Goal: Task Accomplishment & Management: Complete application form

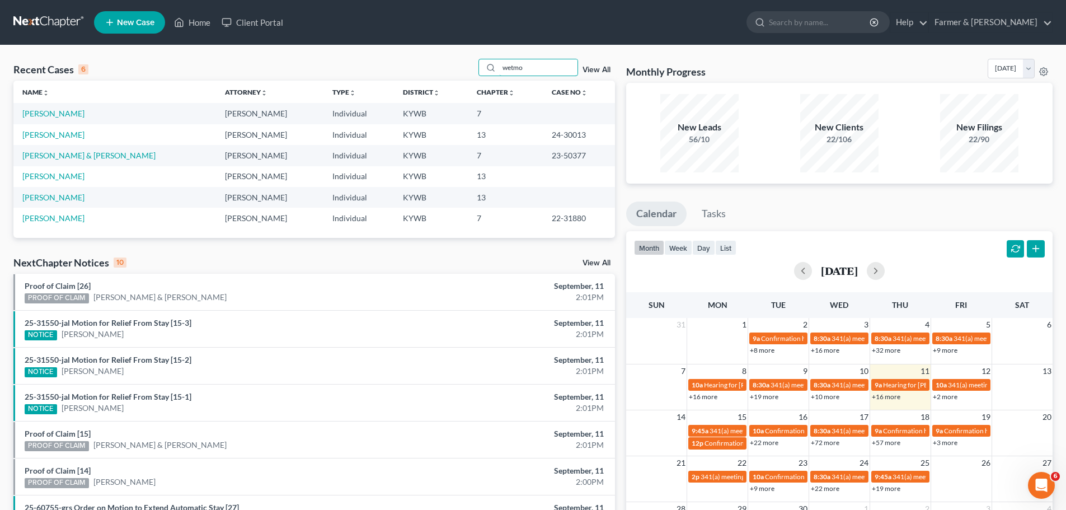
type input "wetmo"
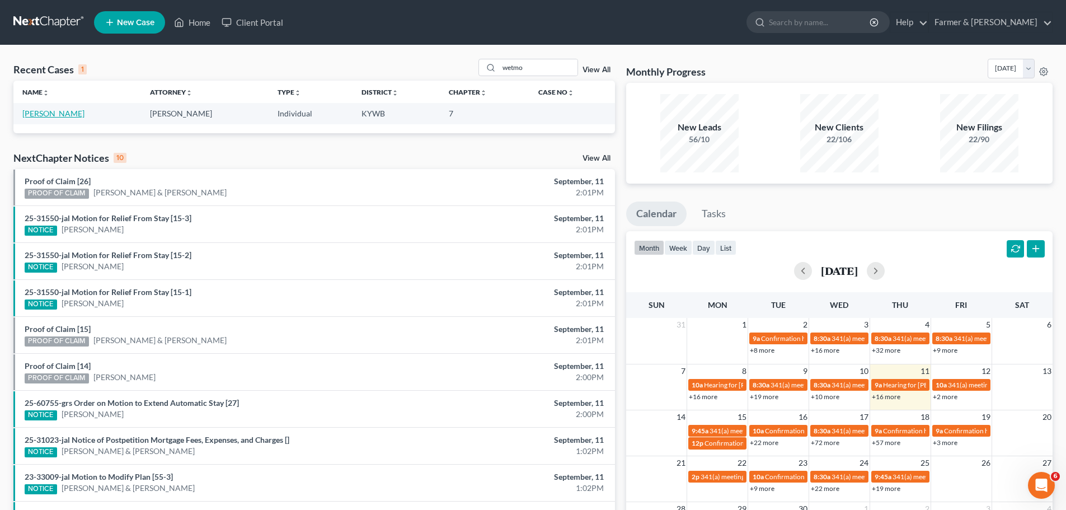
click at [62, 114] on link "[PERSON_NAME]" at bounding box center [53, 114] width 62 height 10
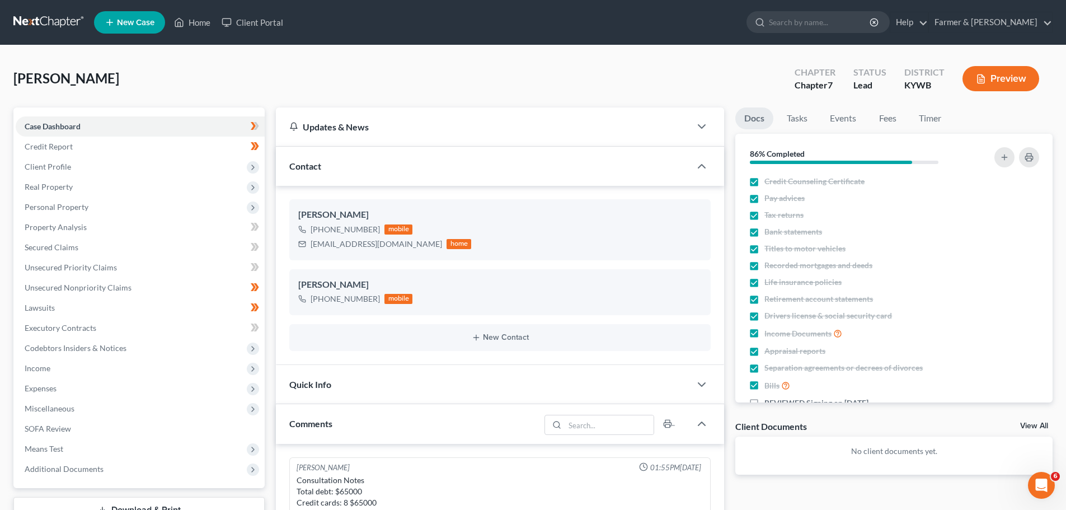
scroll to position [59, 0]
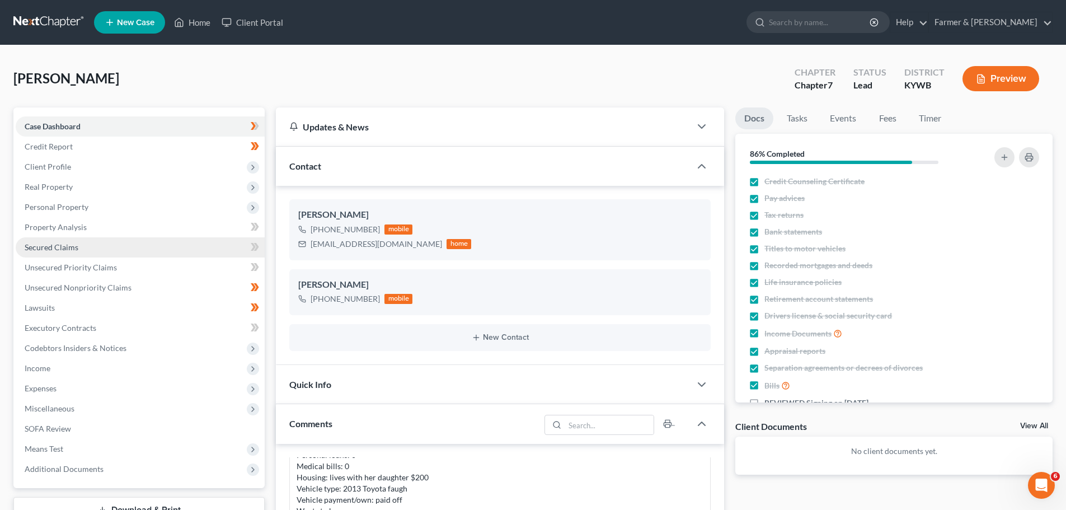
click at [53, 246] on span "Secured Claims" at bounding box center [52, 247] width 54 height 10
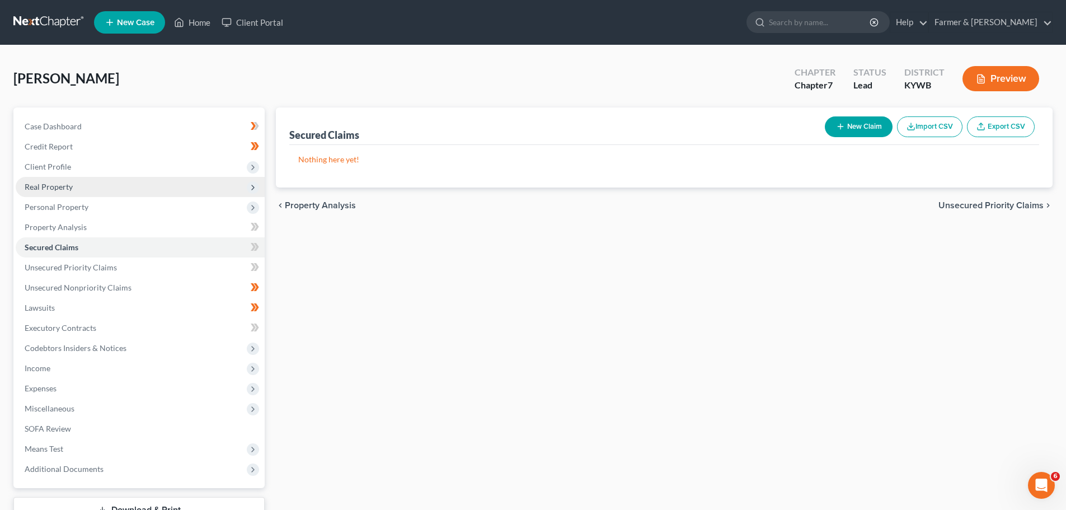
click at [63, 180] on span "Real Property" at bounding box center [140, 187] width 249 height 20
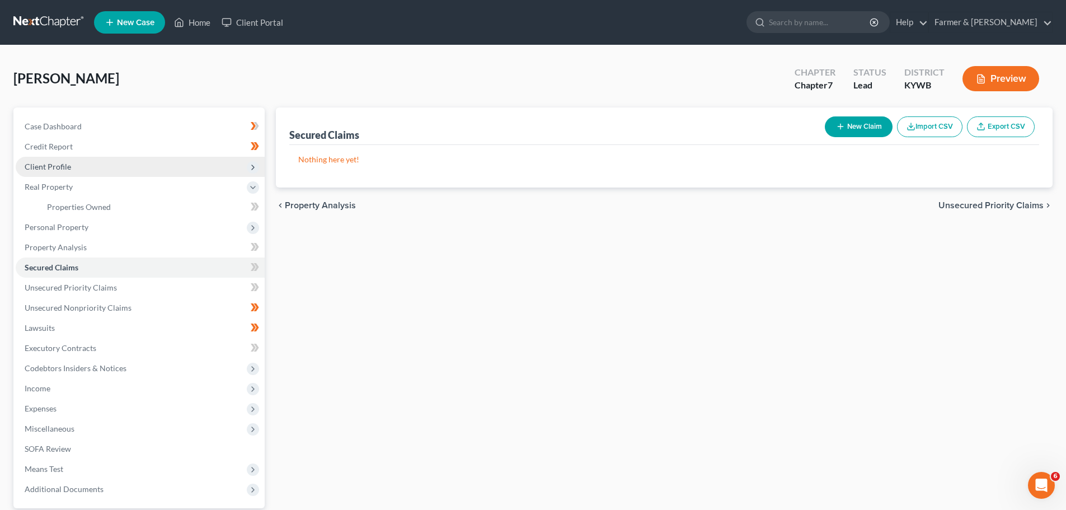
click at [55, 172] on span "Client Profile" at bounding box center [140, 167] width 249 height 20
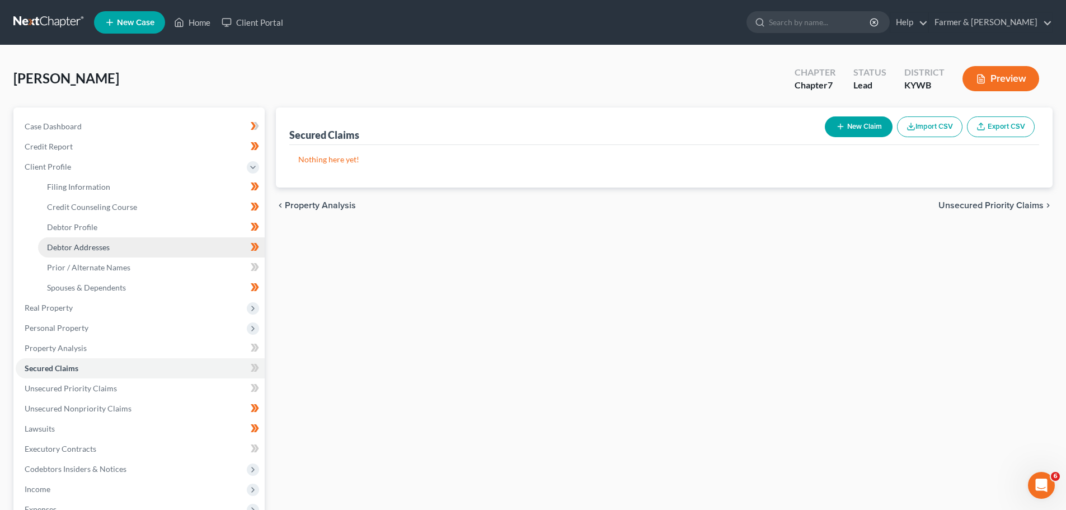
click at [91, 249] on span "Debtor Addresses" at bounding box center [78, 247] width 63 height 10
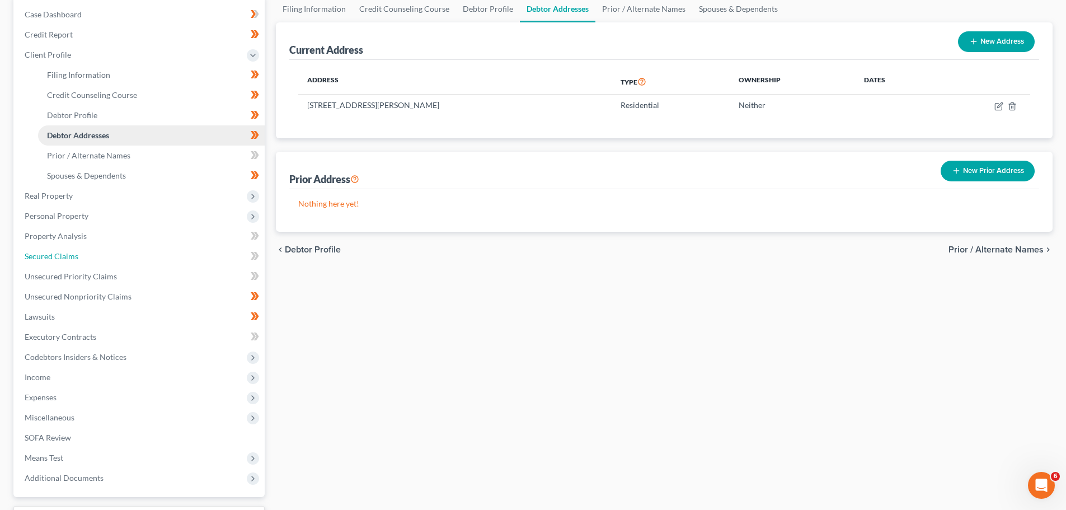
click at [91, 249] on link "Secured Claims" at bounding box center [140, 256] width 249 height 20
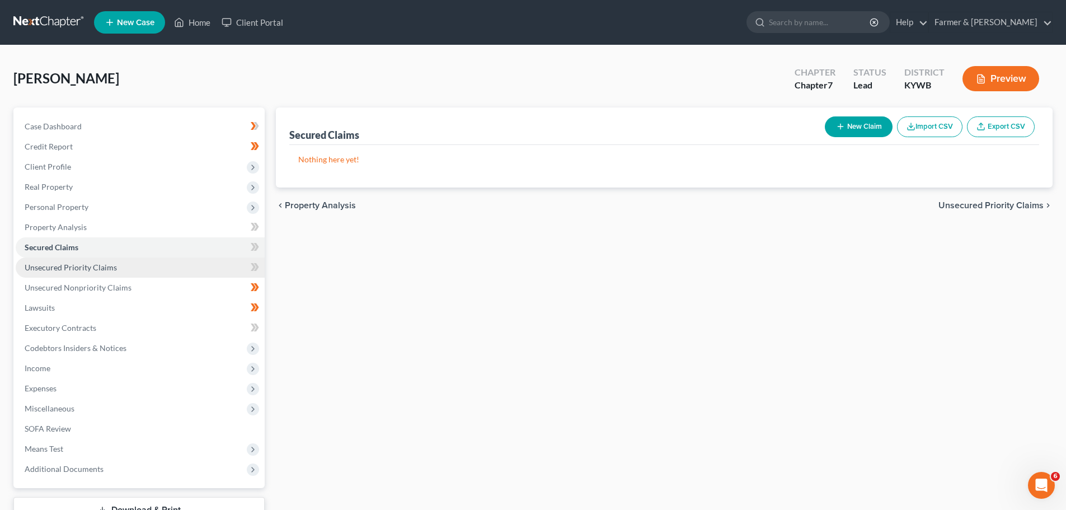
click at [53, 269] on span "Unsecured Priority Claims" at bounding box center [71, 267] width 92 height 10
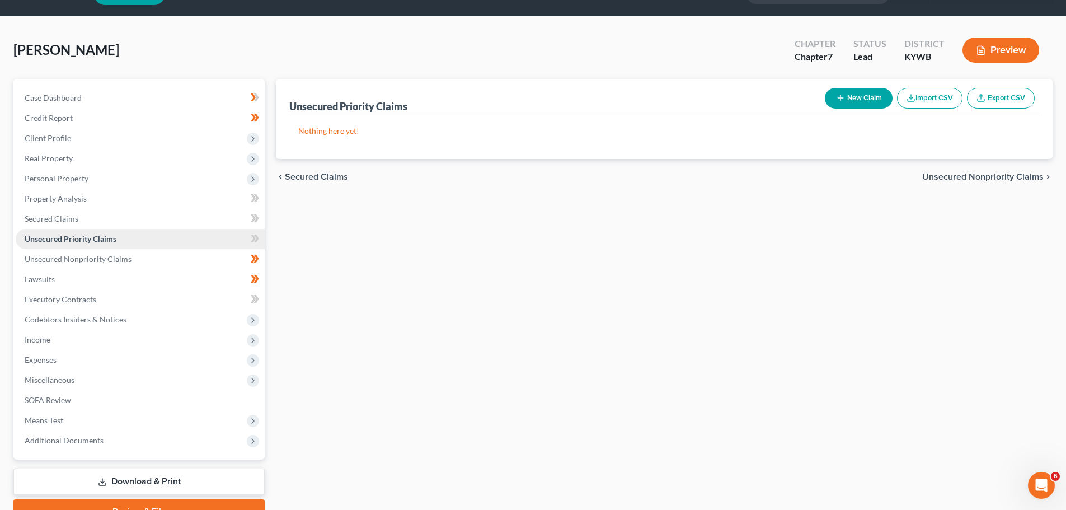
scroll to position [56, 0]
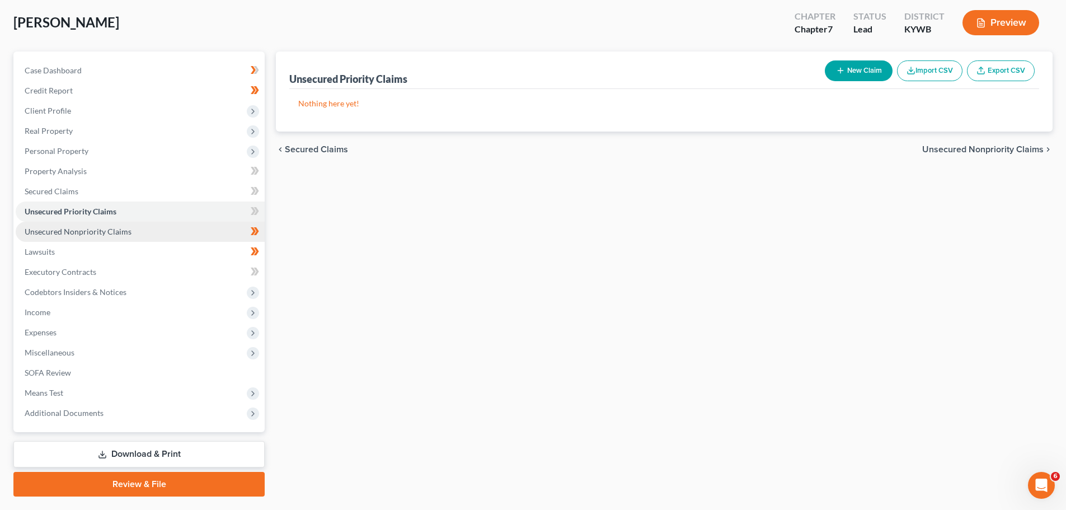
click at [61, 224] on link "Unsecured Nonpriority Claims" at bounding box center [140, 232] width 249 height 20
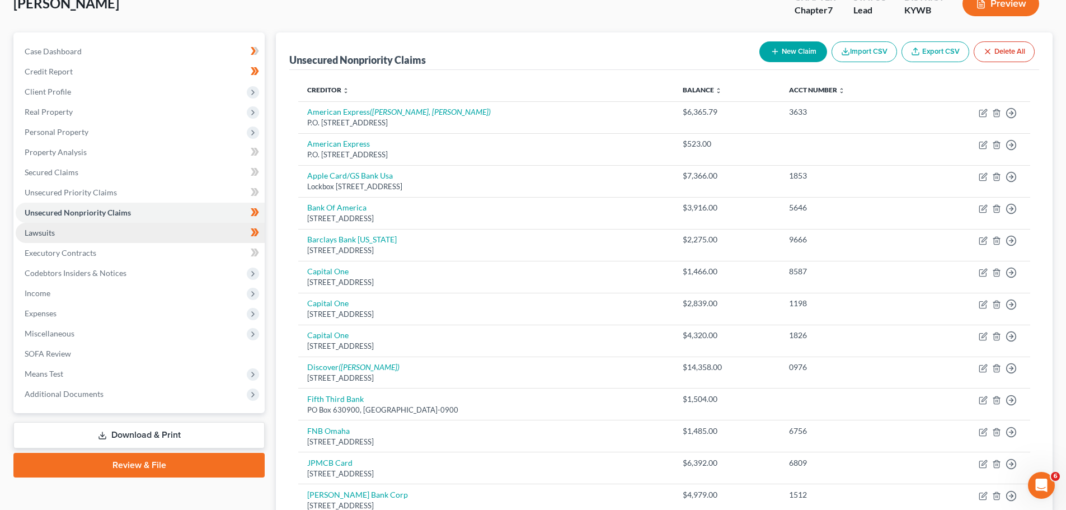
scroll to position [74, 0]
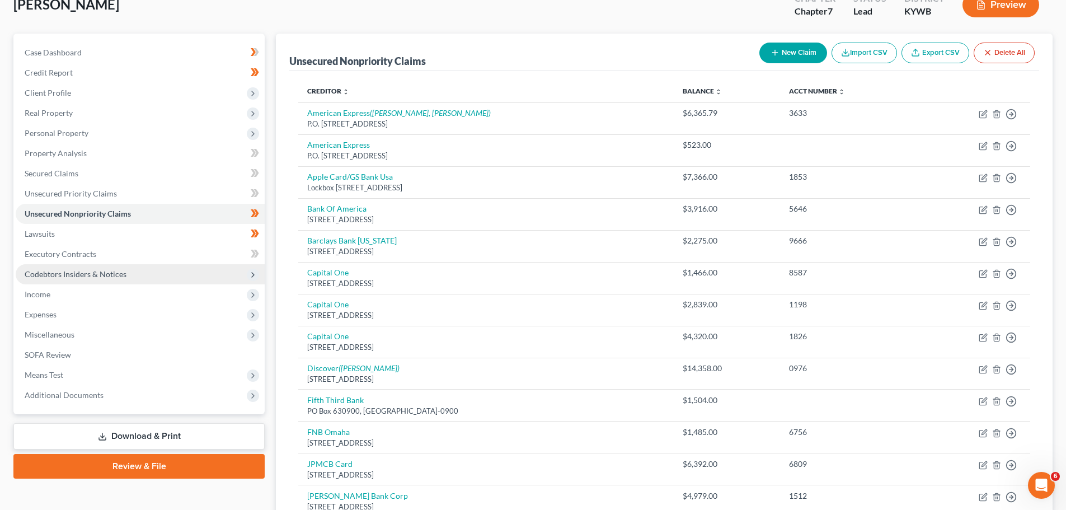
click at [116, 282] on span "Codebtors Insiders & Notices" at bounding box center [140, 274] width 249 height 20
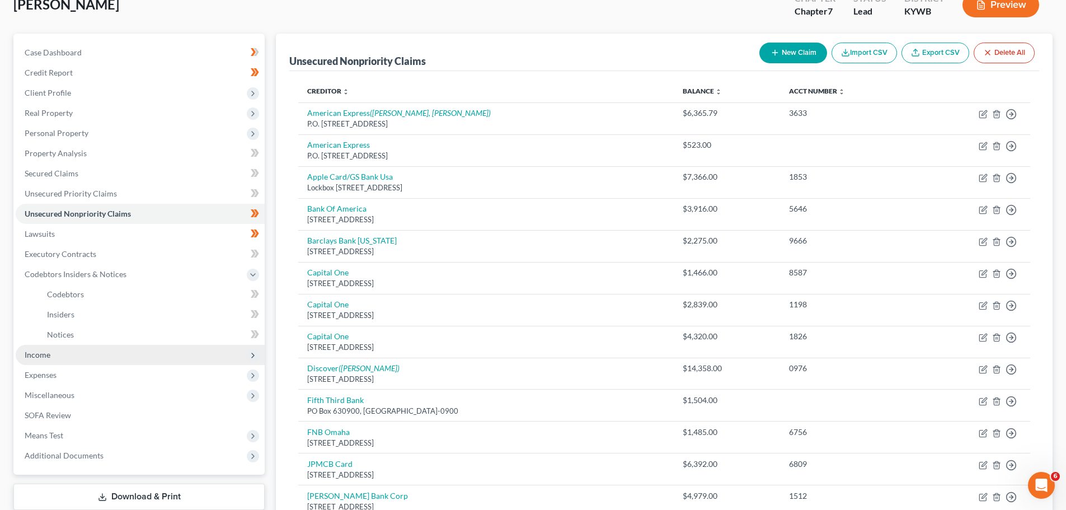
click at [74, 360] on span "Income" at bounding box center [140, 355] width 249 height 20
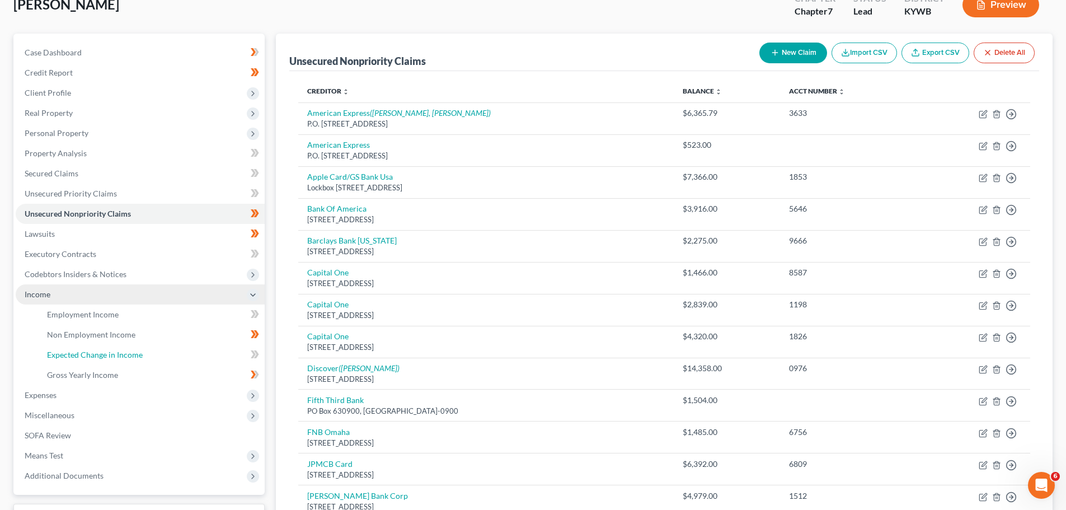
click at [74, 360] on link "Expected Change in Income" at bounding box center [151, 355] width 227 height 20
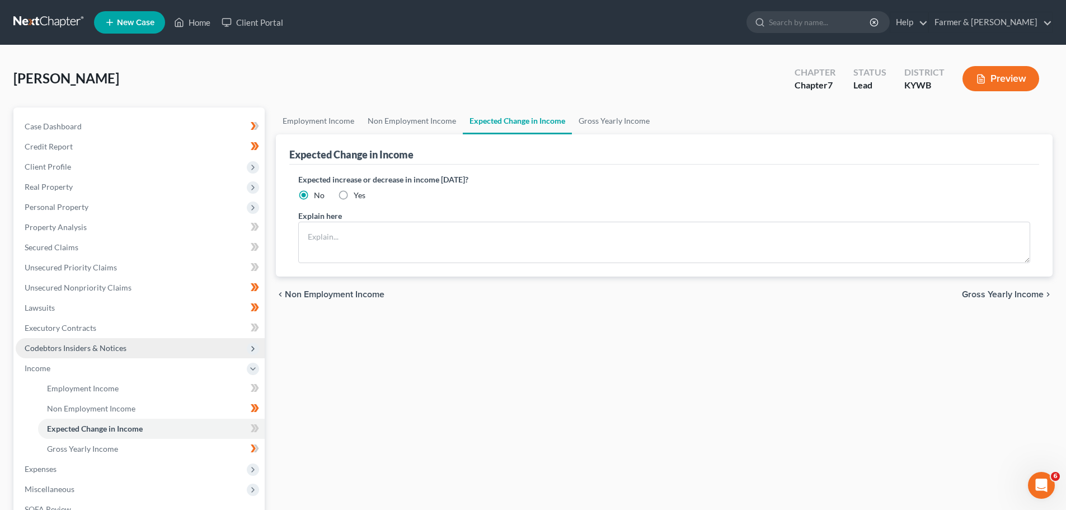
scroll to position [56, 0]
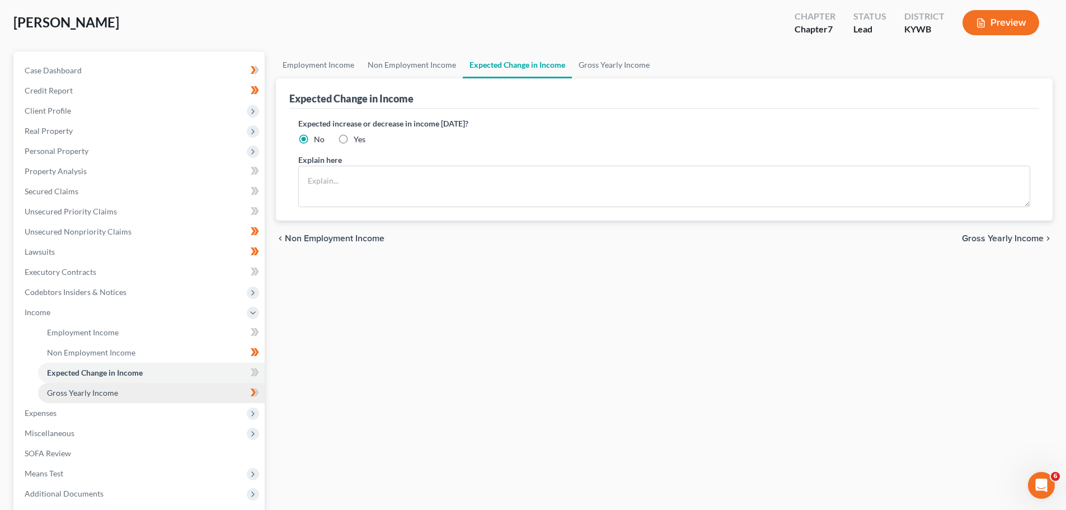
click at [71, 392] on span "Gross Yearly Income" at bounding box center [82, 393] width 71 height 10
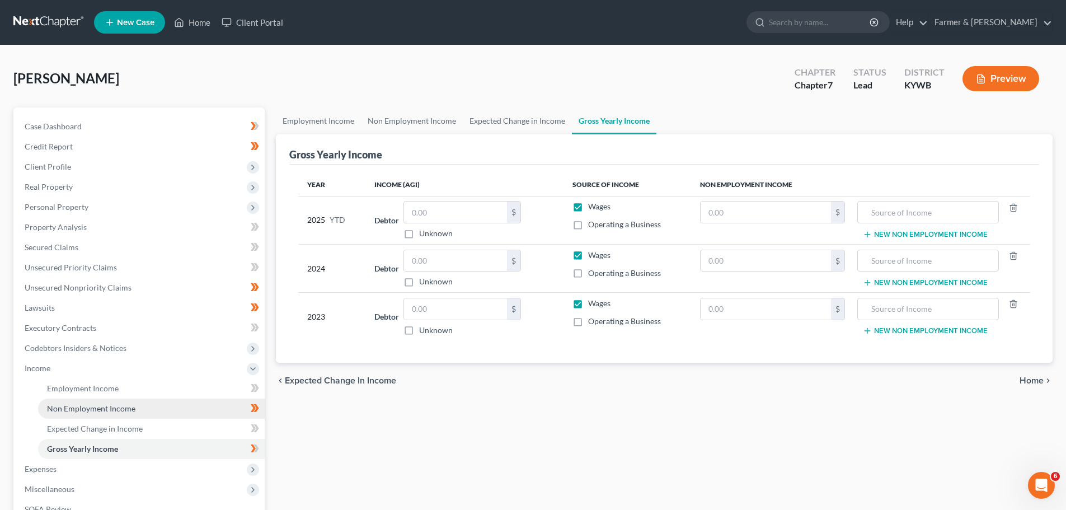
click at [73, 409] on span "Non Employment Income" at bounding box center [91, 409] width 88 height 10
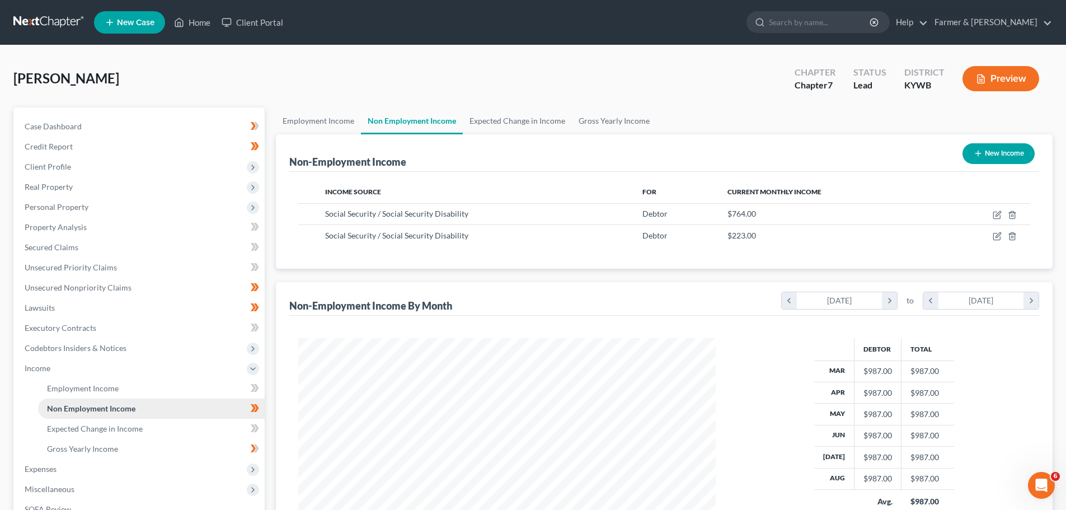
scroll to position [209, 440]
click at [74, 379] on link "Employment Income" at bounding box center [151, 388] width 227 height 20
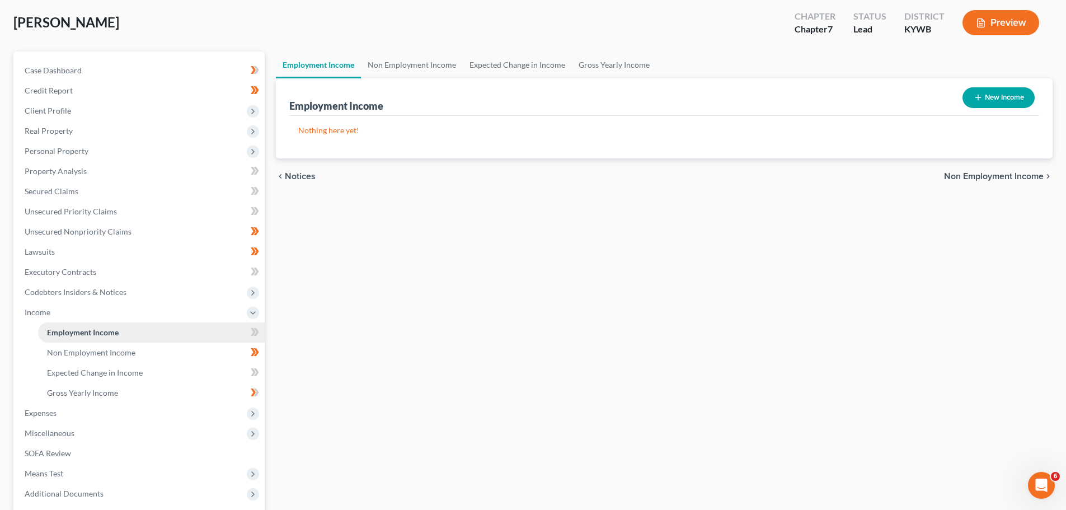
scroll to position [166, 0]
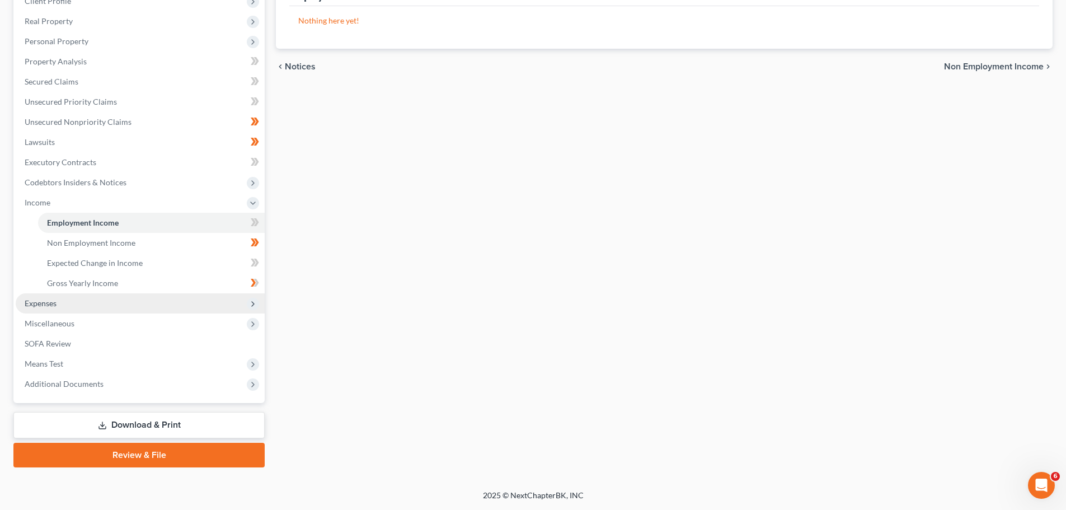
click at [42, 303] on span "Expenses" at bounding box center [41, 303] width 32 height 10
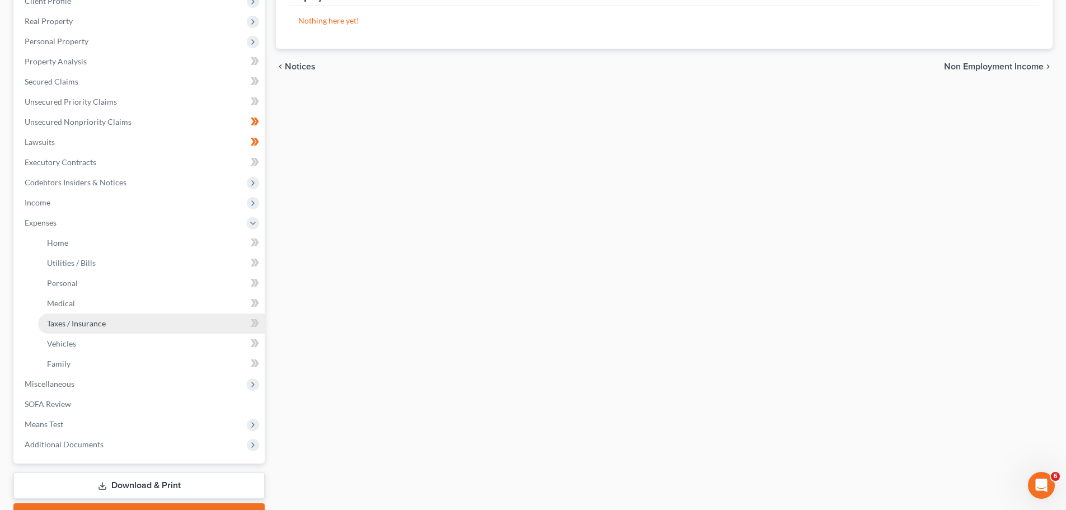
click at [40, 325] on link "Taxes / Insurance" at bounding box center [151, 323] width 227 height 20
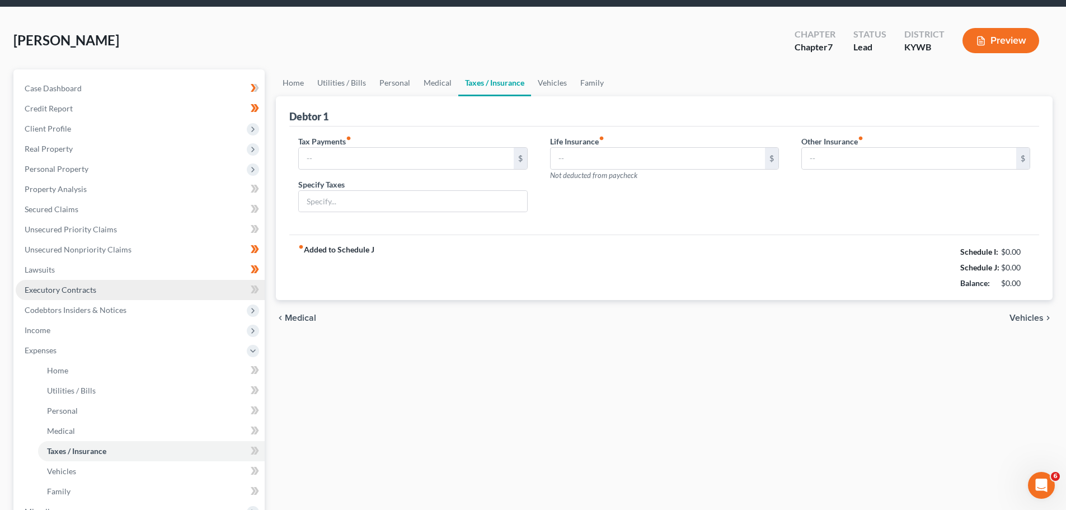
type input "25.00"
type input "Vehicle Registration Taxes"
type input "0.00"
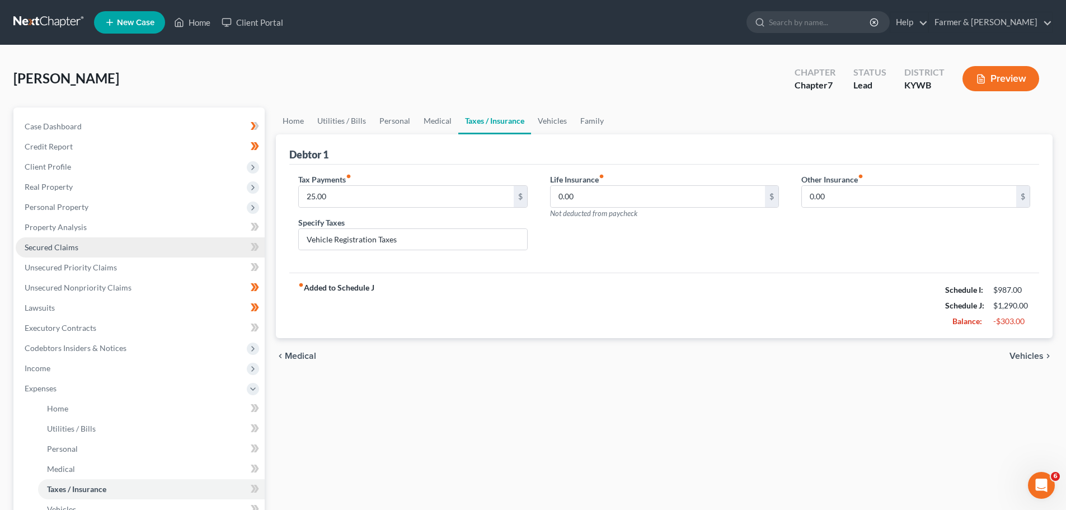
click at [61, 242] on span "Secured Claims" at bounding box center [52, 247] width 54 height 10
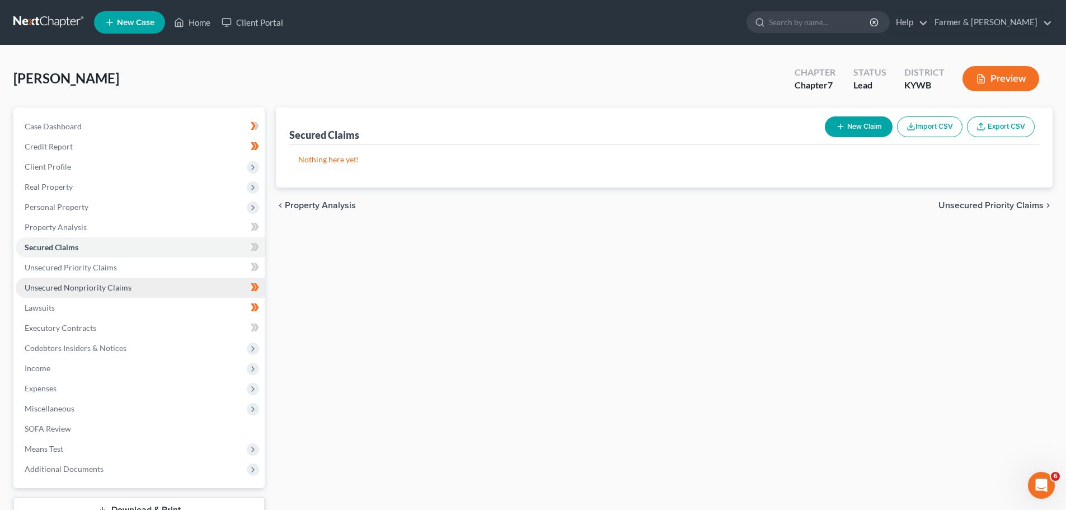
click at [67, 287] on span "Unsecured Nonpriority Claims" at bounding box center [78, 288] width 107 height 10
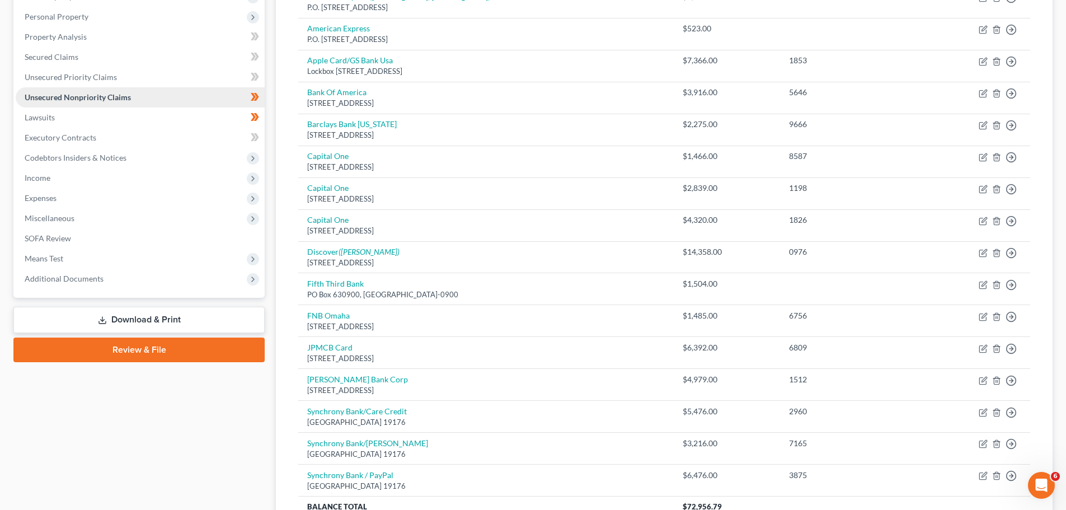
scroll to position [186, 0]
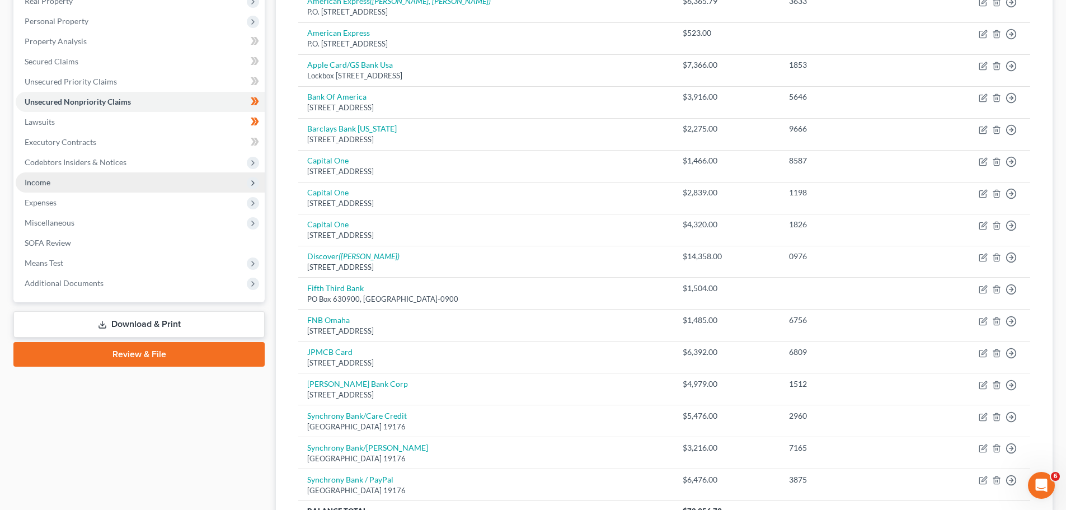
click at [69, 189] on span "Income" at bounding box center [140, 182] width 249 height 20
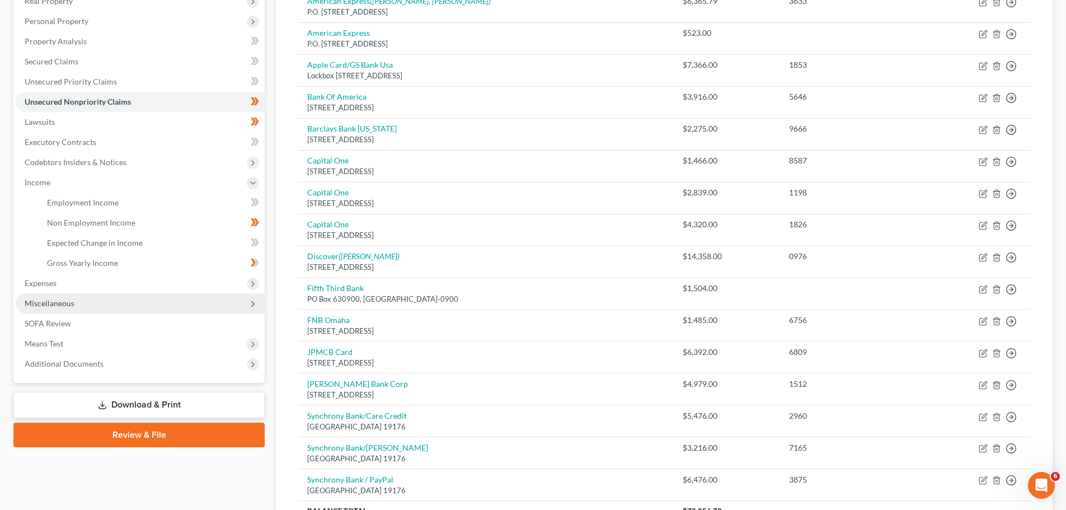
click at [59, 304] on span "Miscellaneous" at bounding box center [50, 303] width 50 height 10
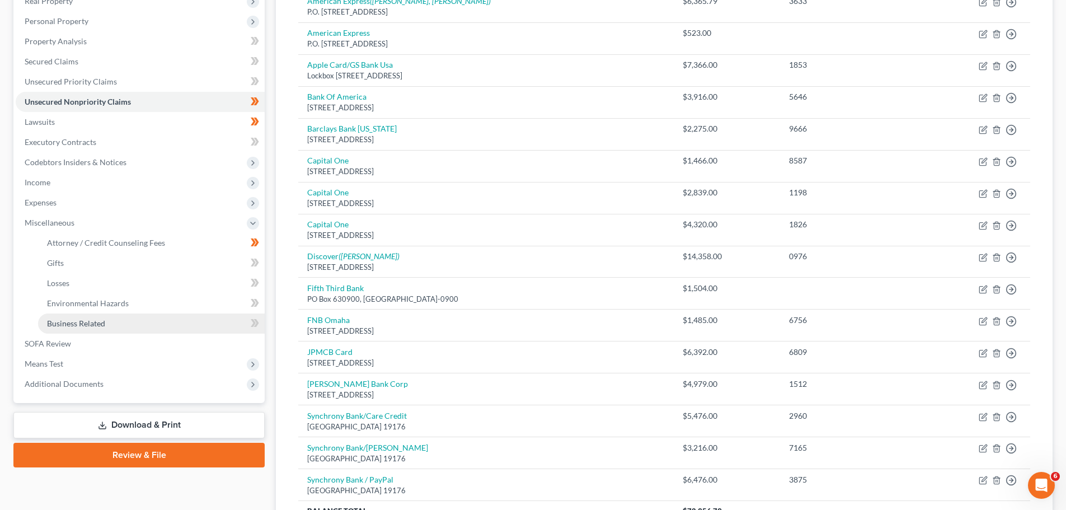
click at [65, 317] on link "Business Related" at bounding box center [151, 323] width 227 height 20
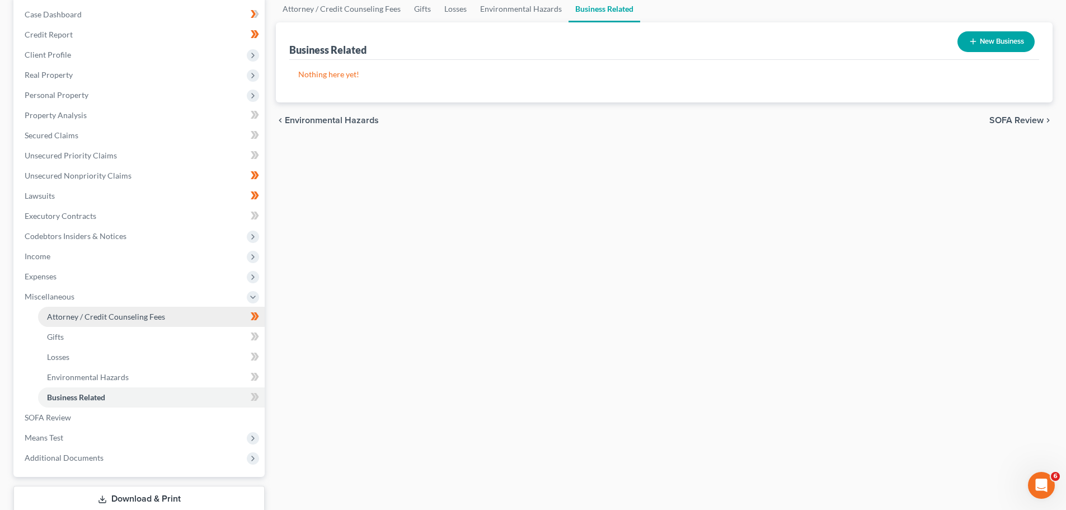
click at [65, 317] on span "Attorney / Credit Counseling Fees" at bounding box center [106, 317] width 118 height 10
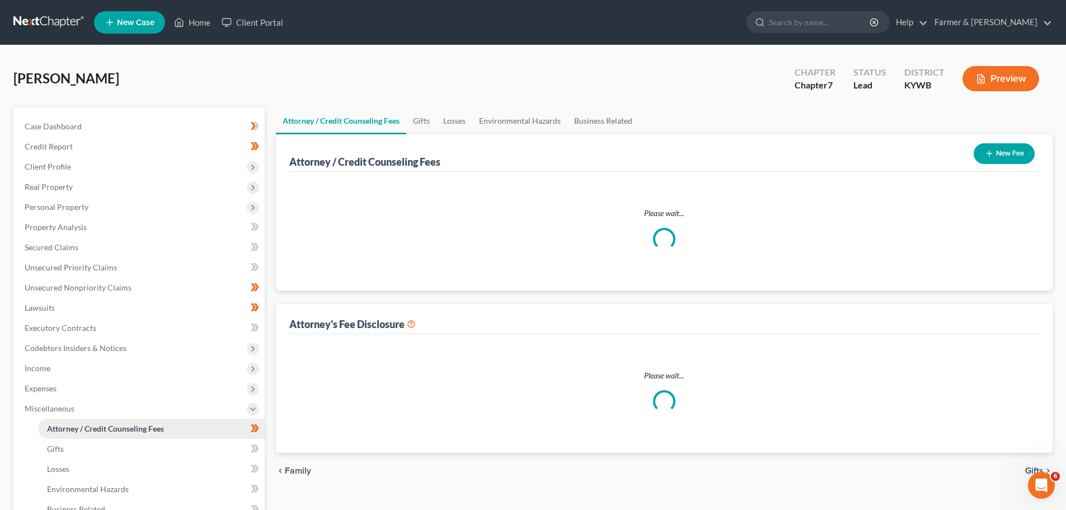
select select "0"
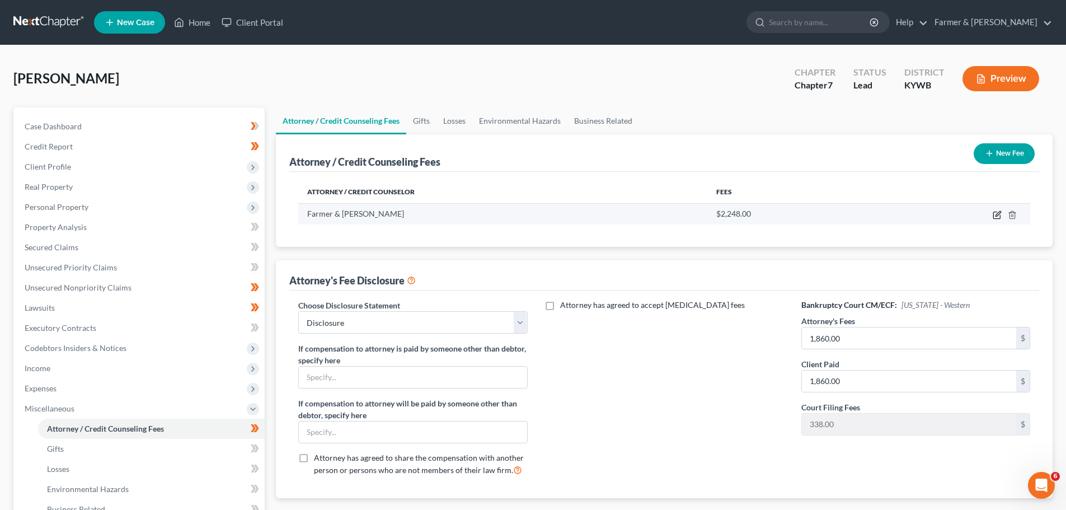
click at [996, 215] on icon "button" at bounding box center [997, 214] width 9 height 9
select select "18"
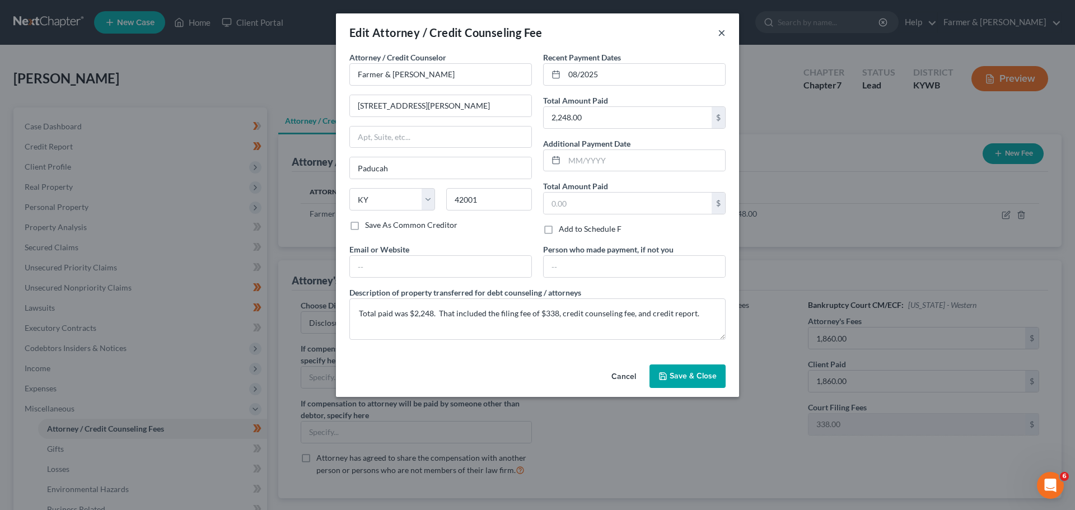
click at [720, 34] on button "×" at bounding box center [722, 32] width 8 height 13
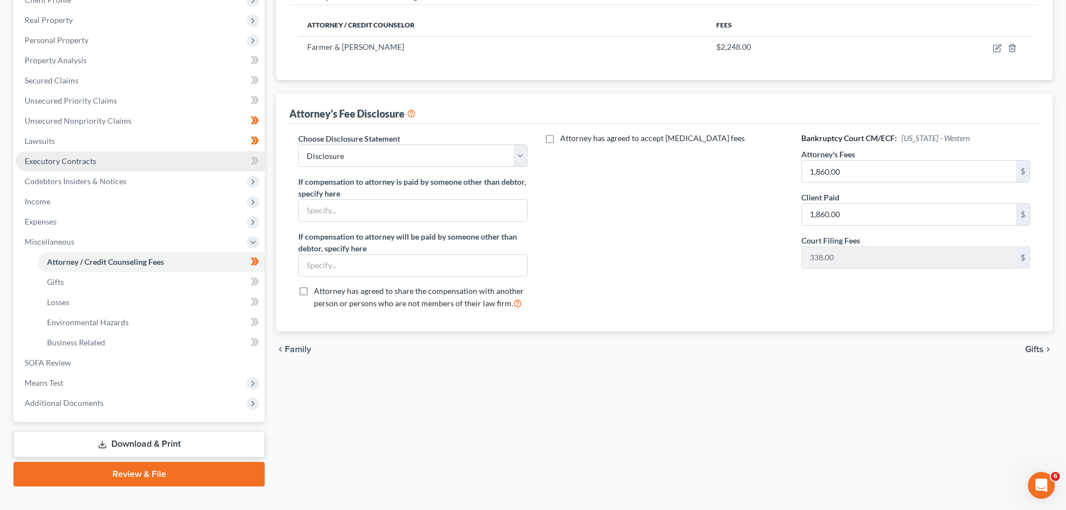
scroll to position [168, 0]
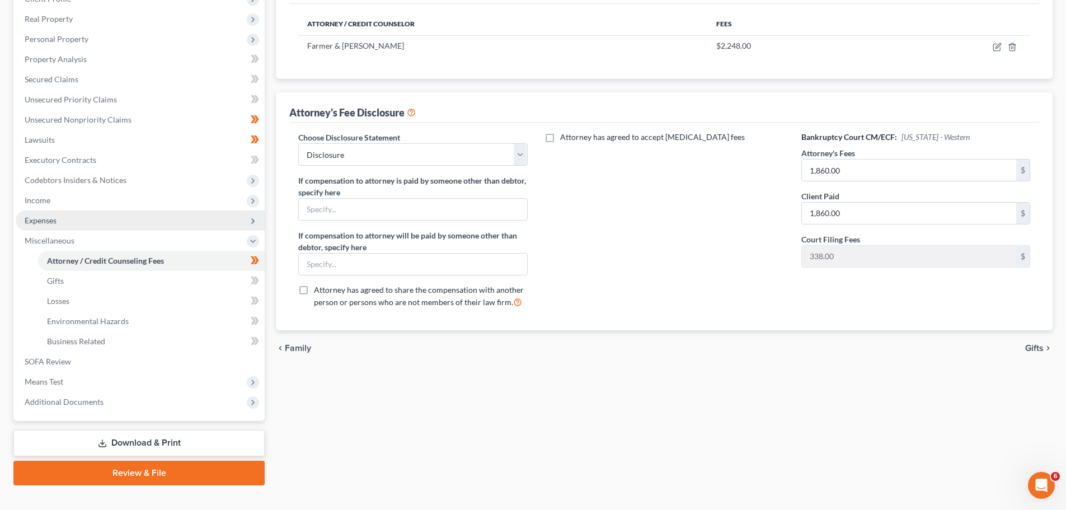
click at [105, 222] on span "Expenses" at bounding box center [140, 220] width 249 height 20
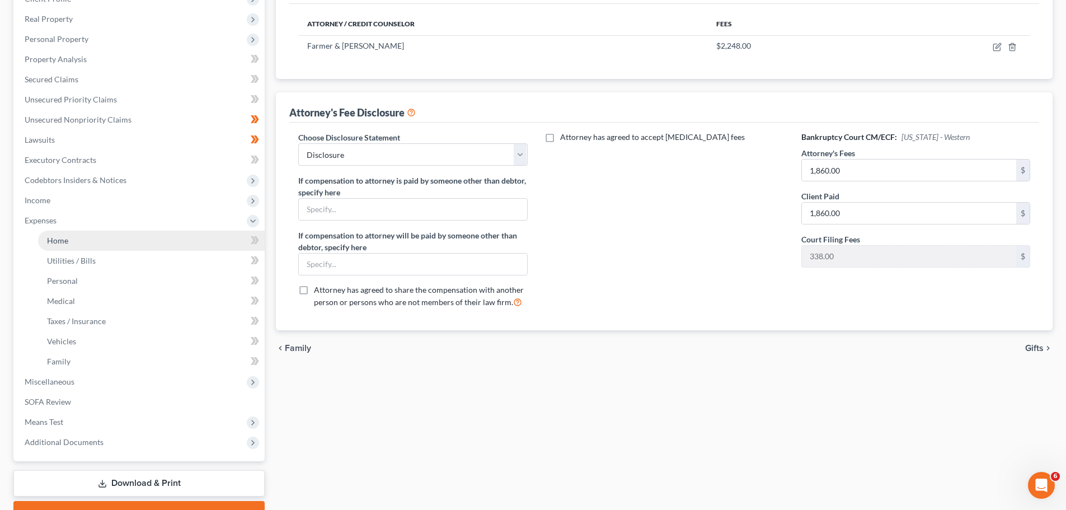
click at [97, 241] on link "Home" at bounding box center [151, 241] width 227 height 20
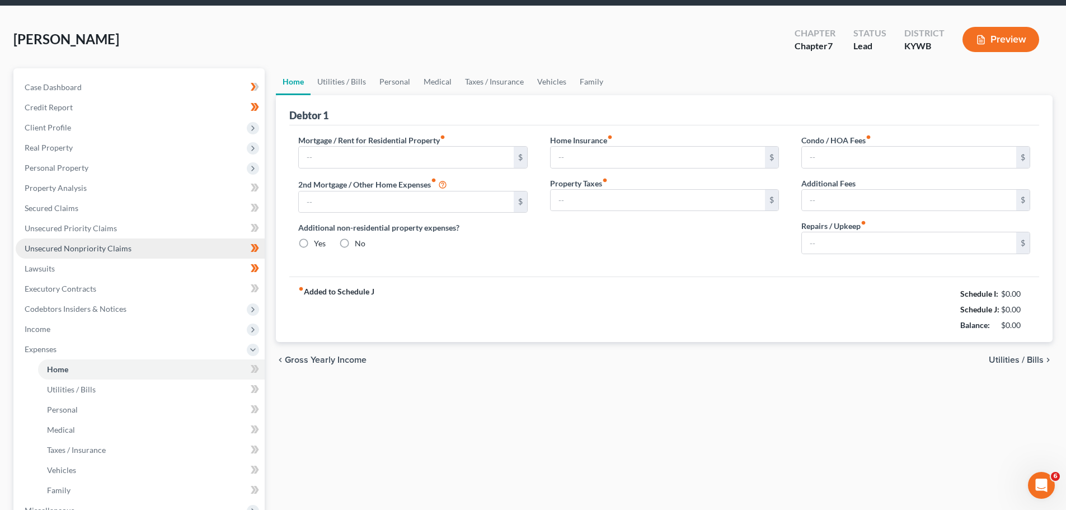
scroll to position [7, 0]
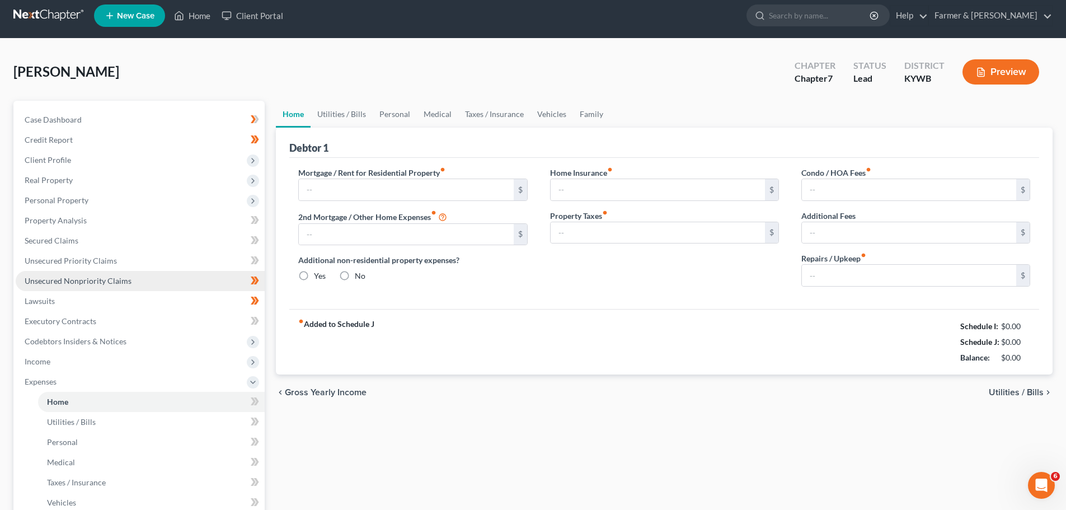
type input "0.00"
radio input "true"
type input "0.00"
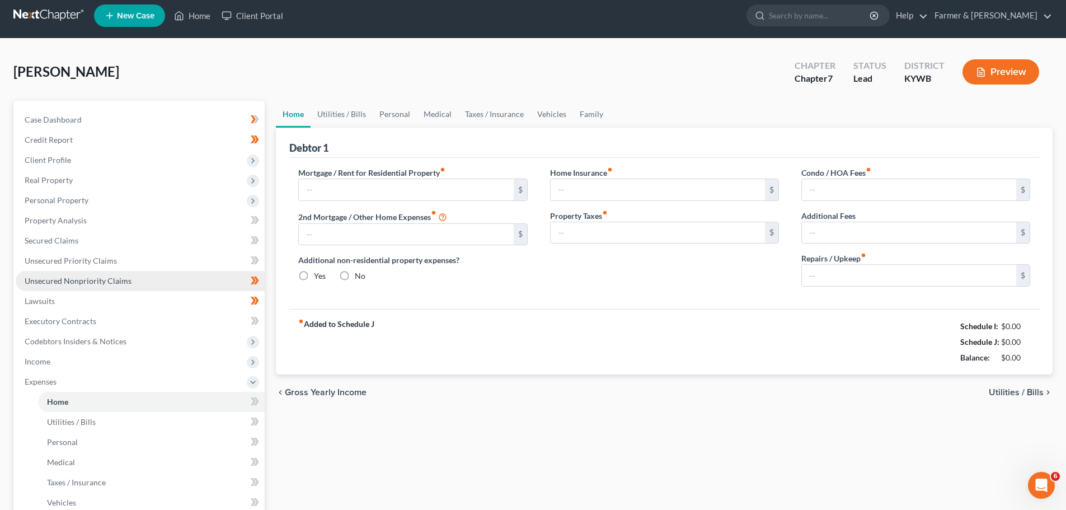
type input "0.00"
type input "50.00"
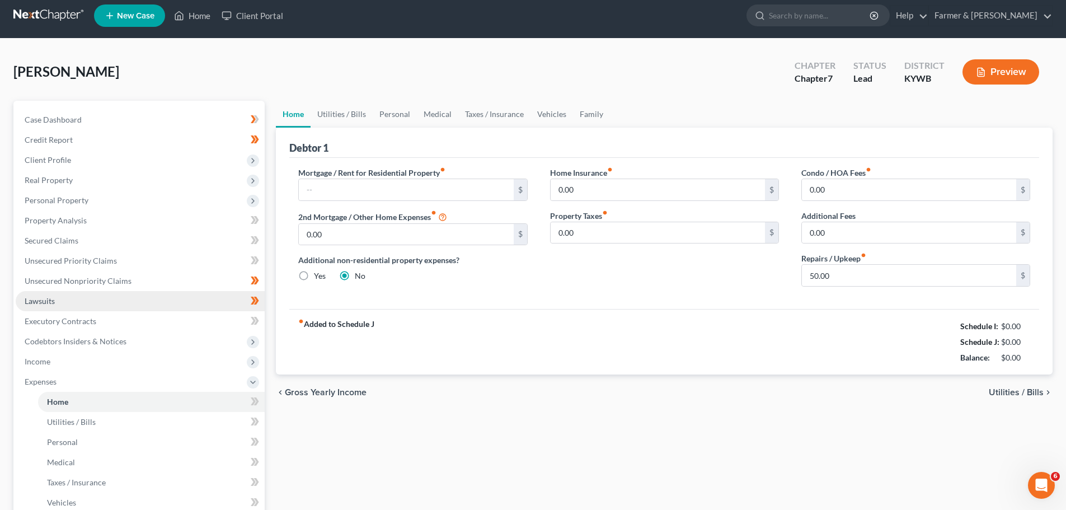
scroll to position [0, 0]
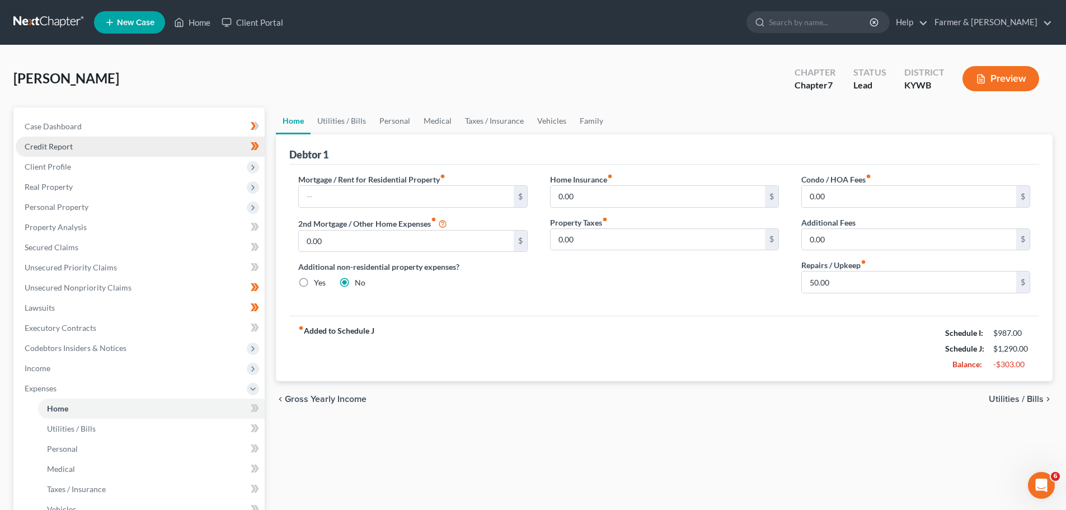
click at [59, 154] on link "Credit Report" at bounding box center [140, 147] width 249 height 20
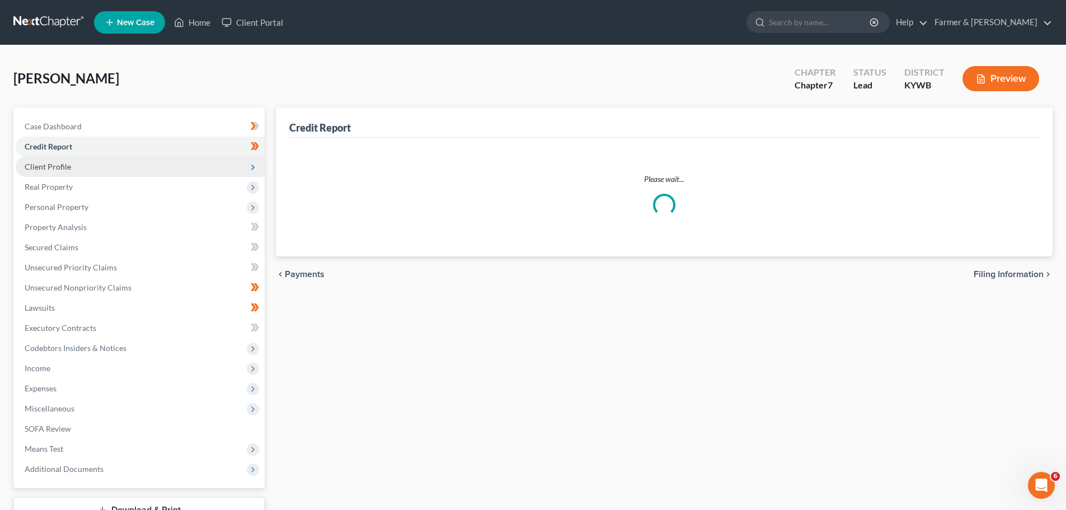
click at [57, 161] on span "Client Profile" at bounding box center [140, 167] width 249 height 20
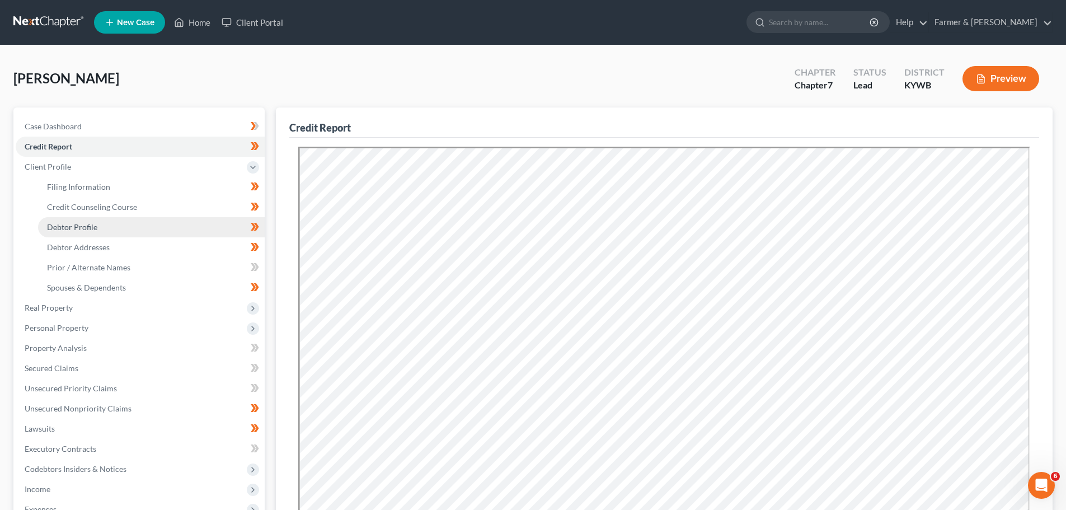
click at [79, 226] on span "Debtor Profile" at bounding box center [72, 227] width 50 height 10
select select "0"
select select "1"
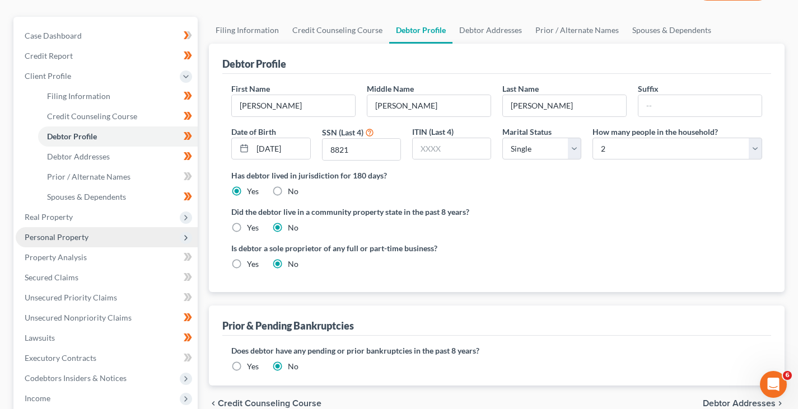
scroll to position [112, 0]
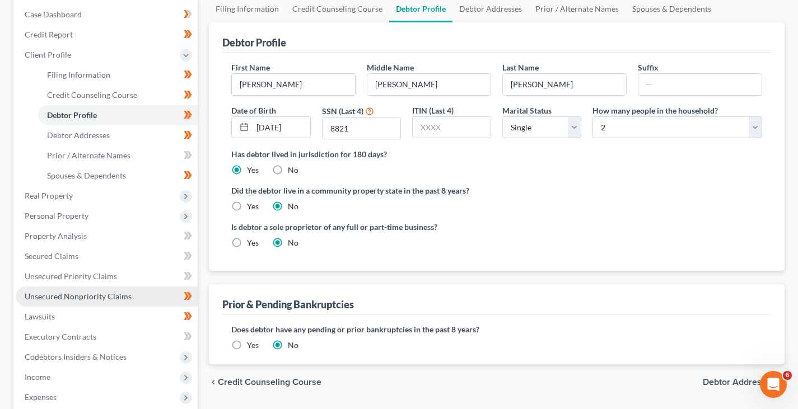
click at [88, 297] on span "Unsecured Nonpriority Claims" at bounding box center [78, 297] width 107 height 10
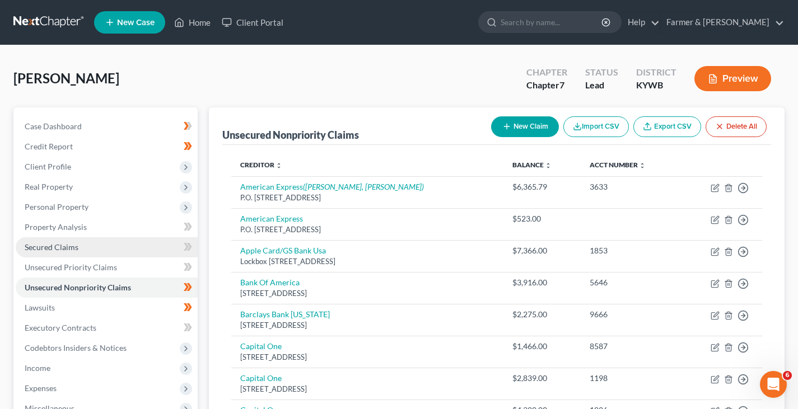
click at [70, 240] on link "Secured Claims" at bounding box center [107, 247] width 182 height 20
